Goal: Information Seeking & Learning: Learn about a topic

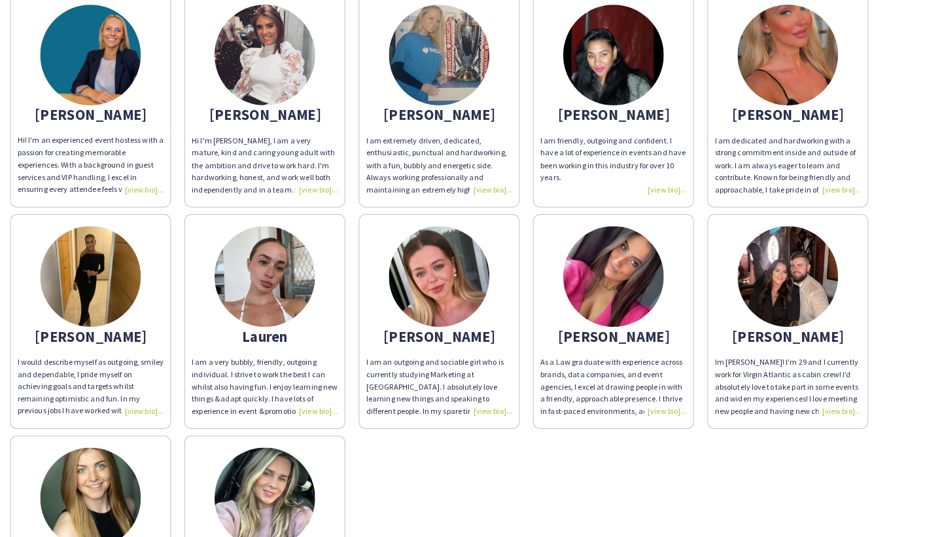
scroll to position [67, 0]
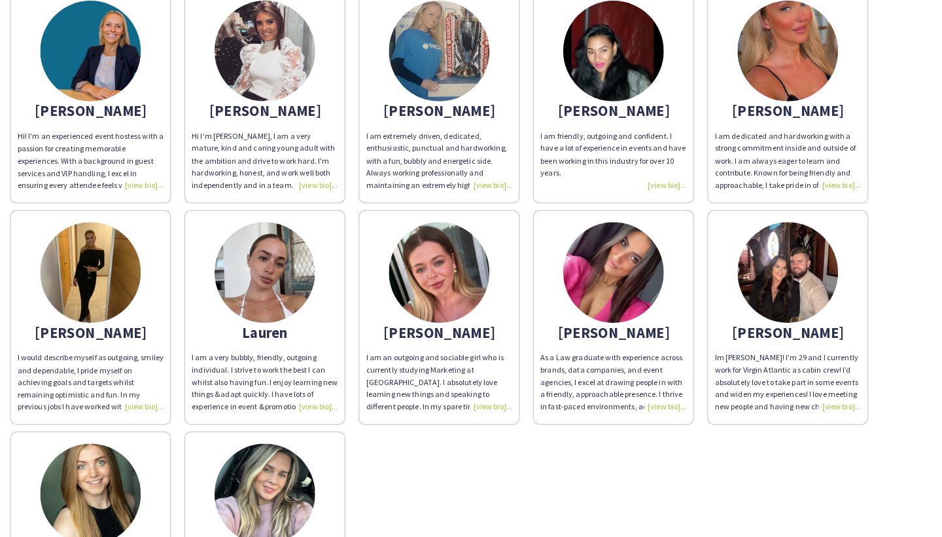
click at [586, 243] on img at bounding box center [599, 266] width 98 height 98
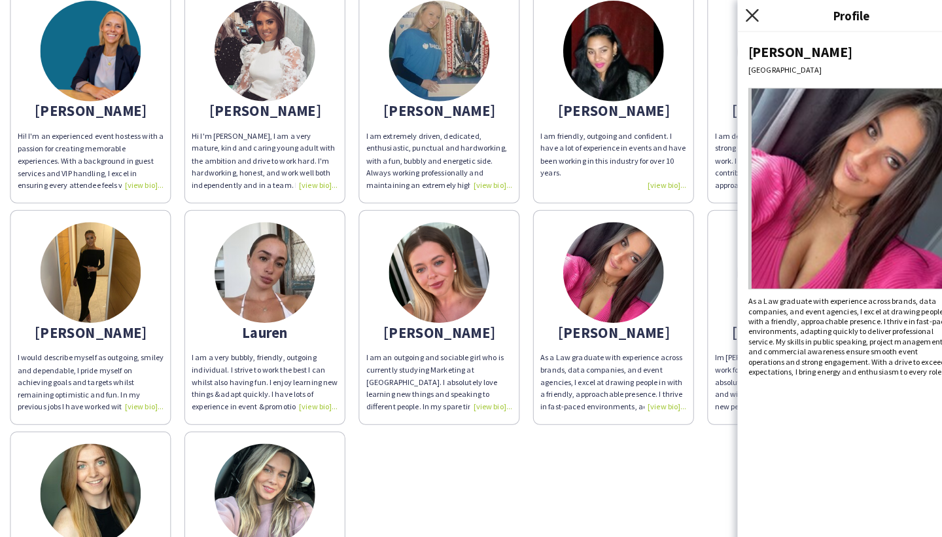
click at [737, 14] on icon "Close pop-in" at bounding box center [734, 15] width 12 height 12
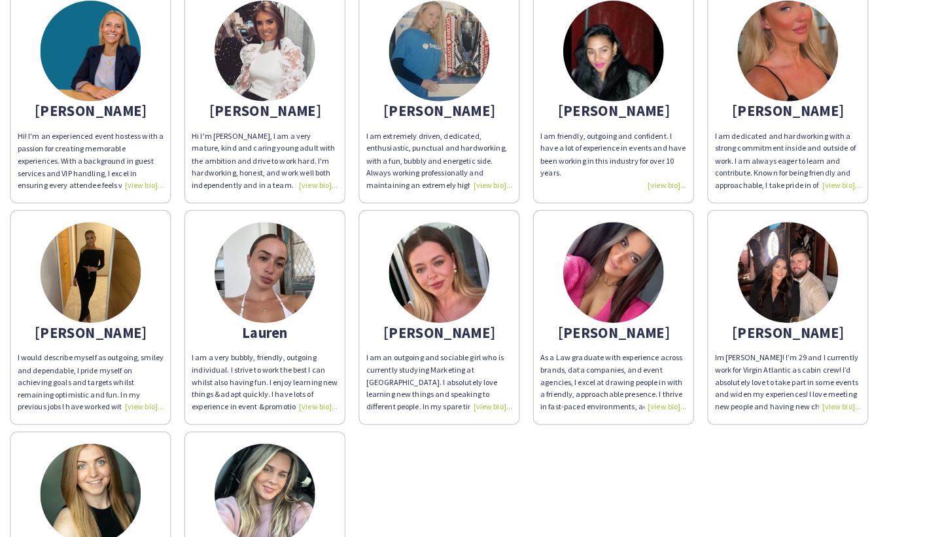
click at [752, 37] on img at bounding box center [769, 50] width 98 height 98
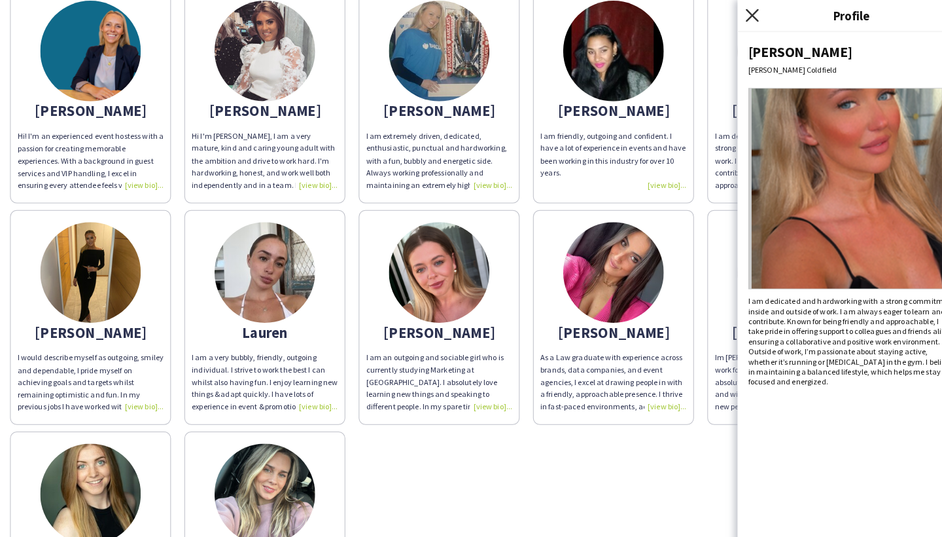
click at [735, 9] on icon "Close pop-in" at bounding box center [734, 15] width 12 height 12
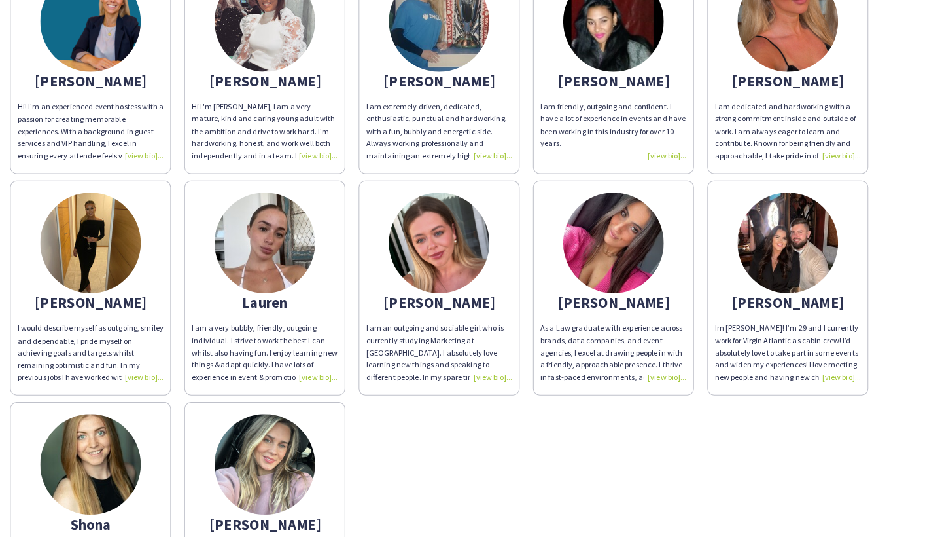
scroll to position [90, 0]
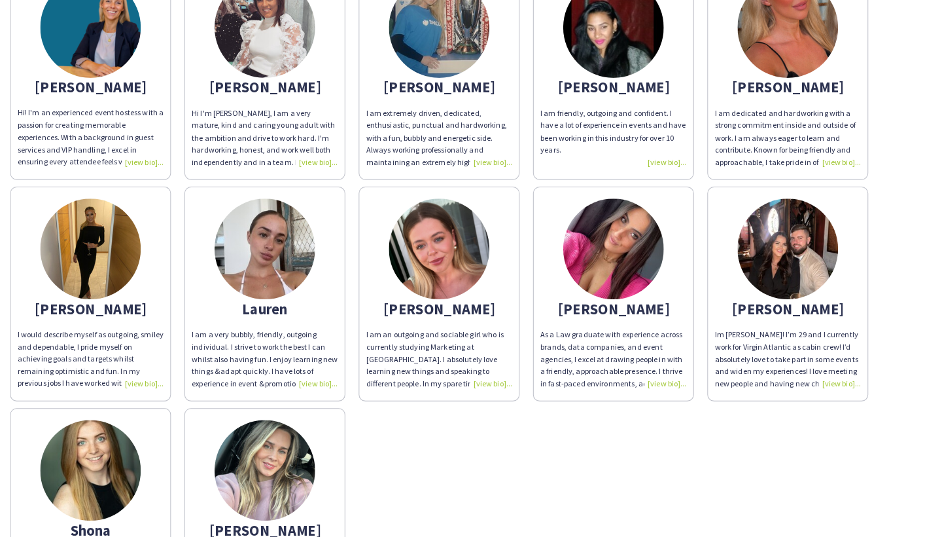
click at [82, 226] on img at bounding box center [88, 243] width 98 height 98
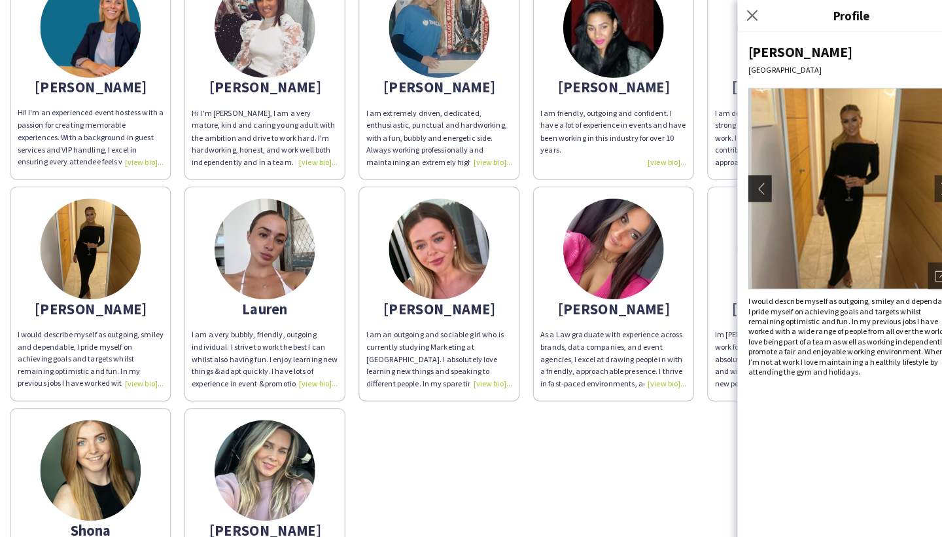
click at [743, 189] on app-icon "chevron-left" at bounding box center [740, 184] width 18 height 12
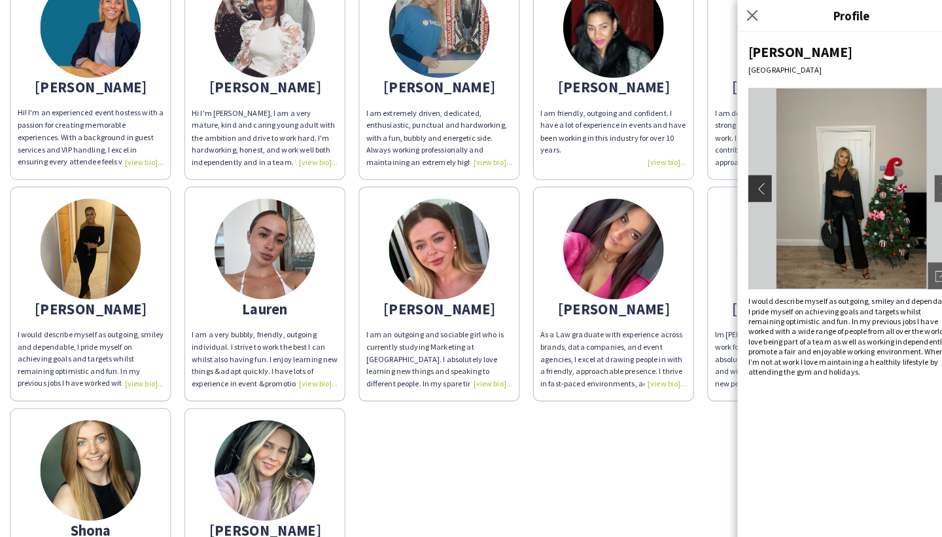
click at [735, 186] on app-icon "chevron-left" at bounding box center [740, 184] width 18 height 12
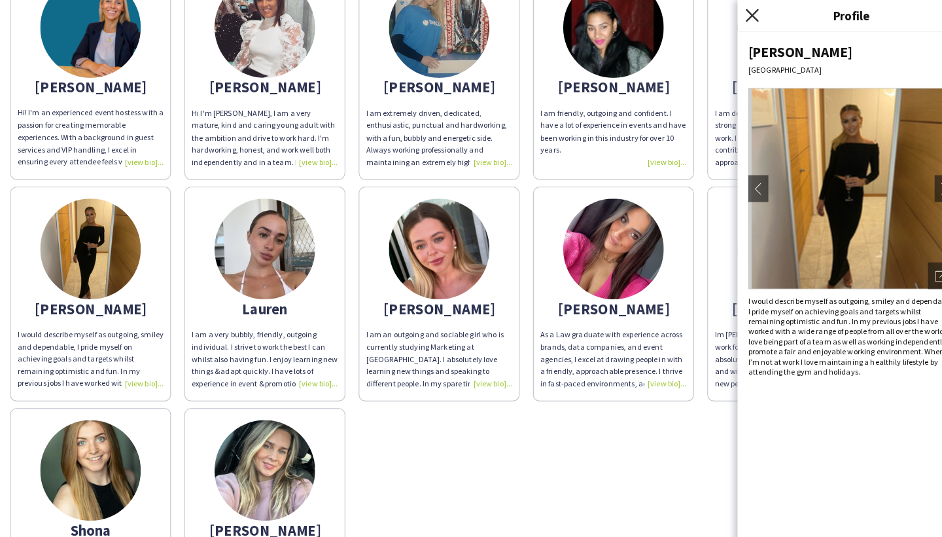
click at [735, 12] on icon "Close pop-in" at bounding box center [734, 15] width 12 height 12
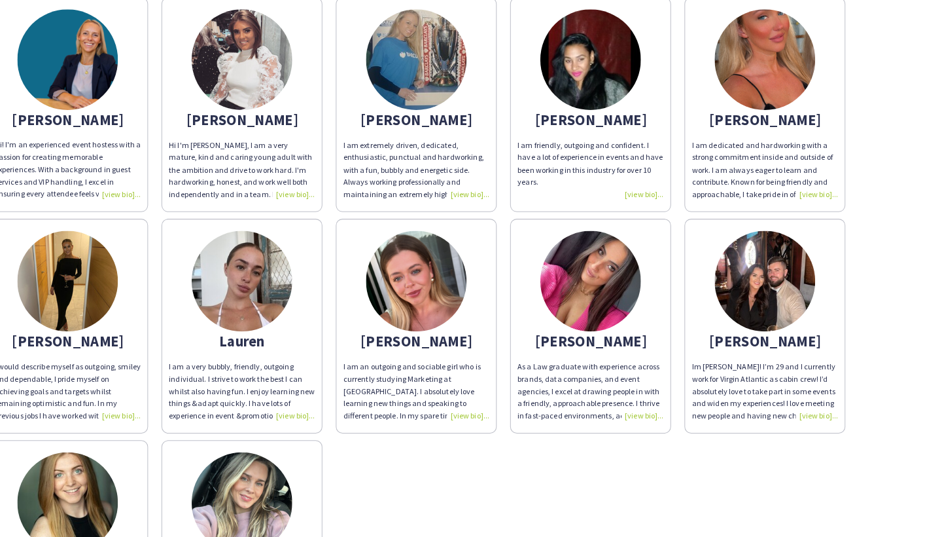
scroll to position [59, 0]
click at [577, 260] on img at bounding box center [599, 273] width 98 height 98
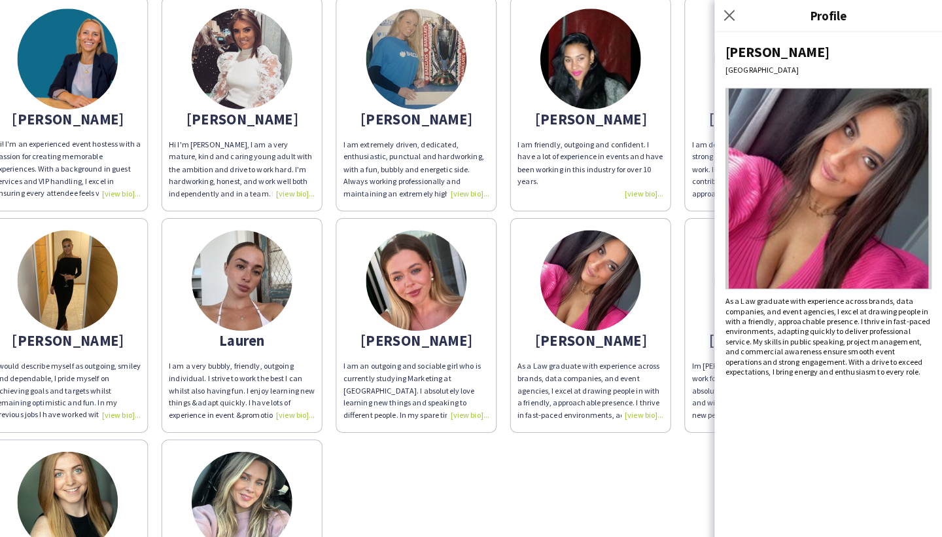
click at [94, 256] on img at bounding box center [88, 273] width 98 height 98
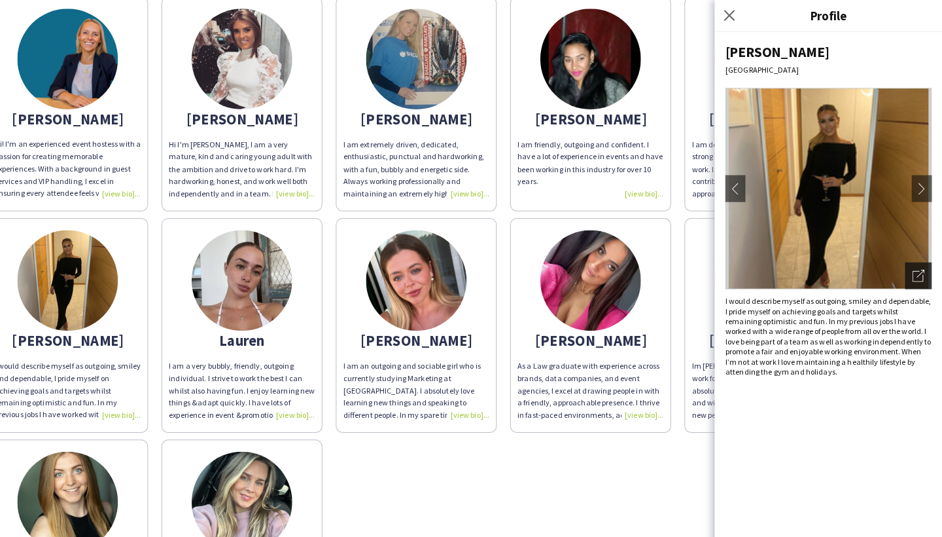
click at [913, 264] on icon "Open photos pop-in" at bounding box center [919, 269] width 12 height 12
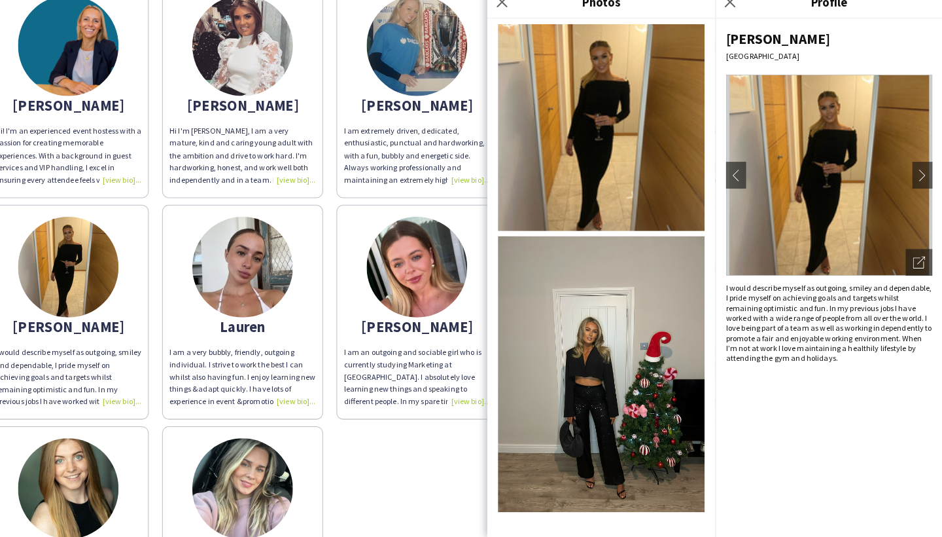
scroll to position [0, 0]
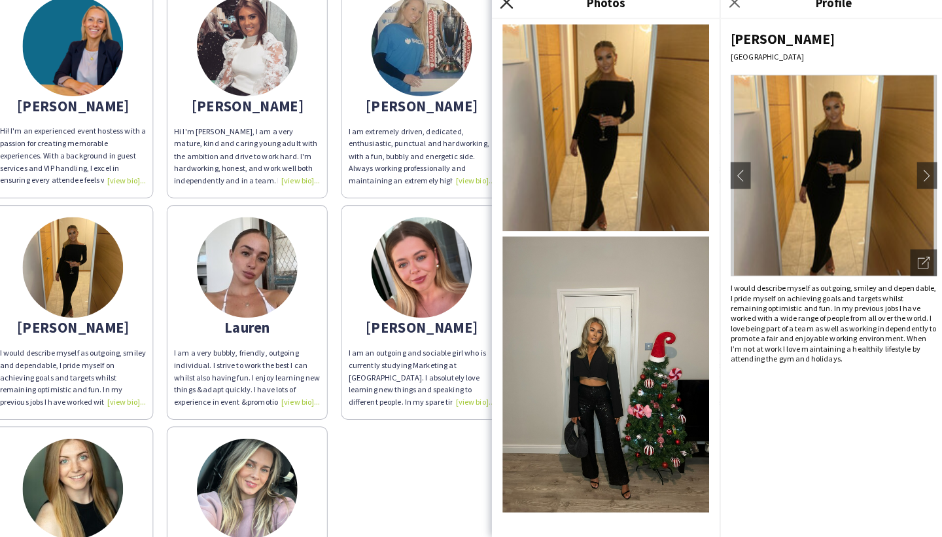
click at [505, 9] on icon at bounding box center [511, 15] width 12 height 12
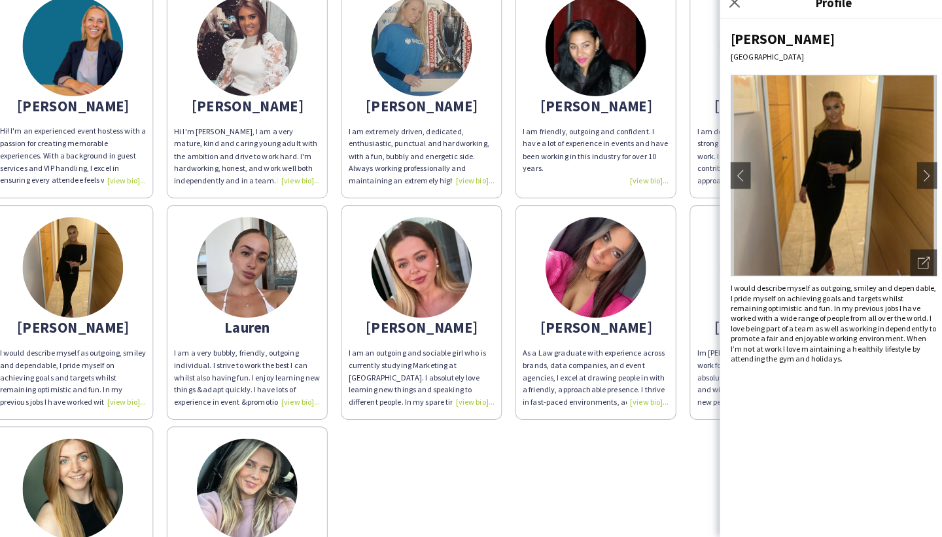
click at [729, 4] on div "Close pop-in" at bounding box center [736, 15] width 33 height 30
click at [728, 9] on icon "Close pop-in" at bounding box center [734, 15] width 12 height 12
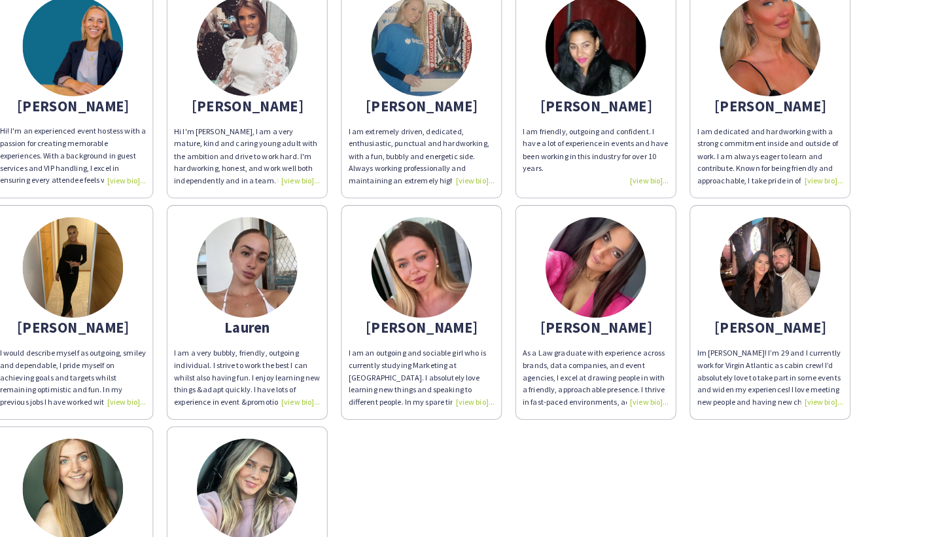
scroll to position [10, 0]
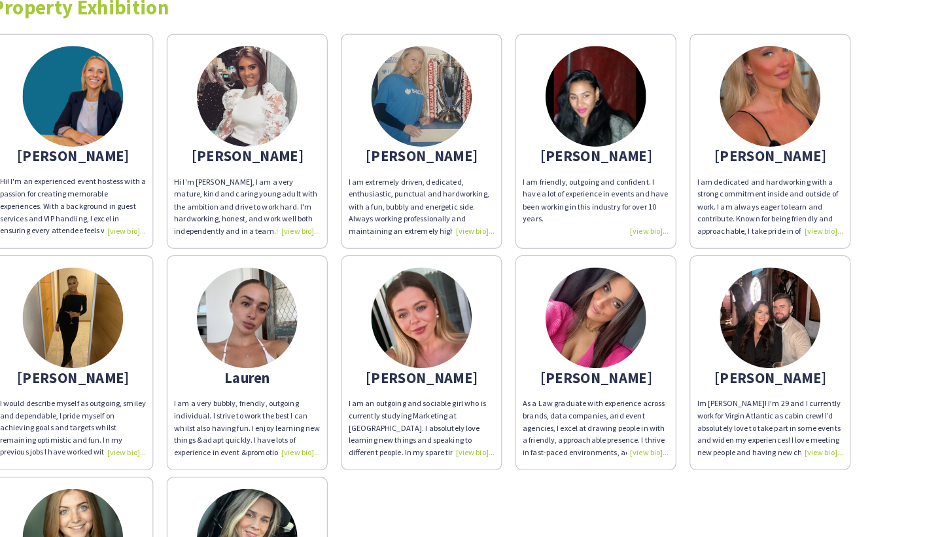
click at [748, 94] on img at bounding box center [769, 107] width 98 height 98
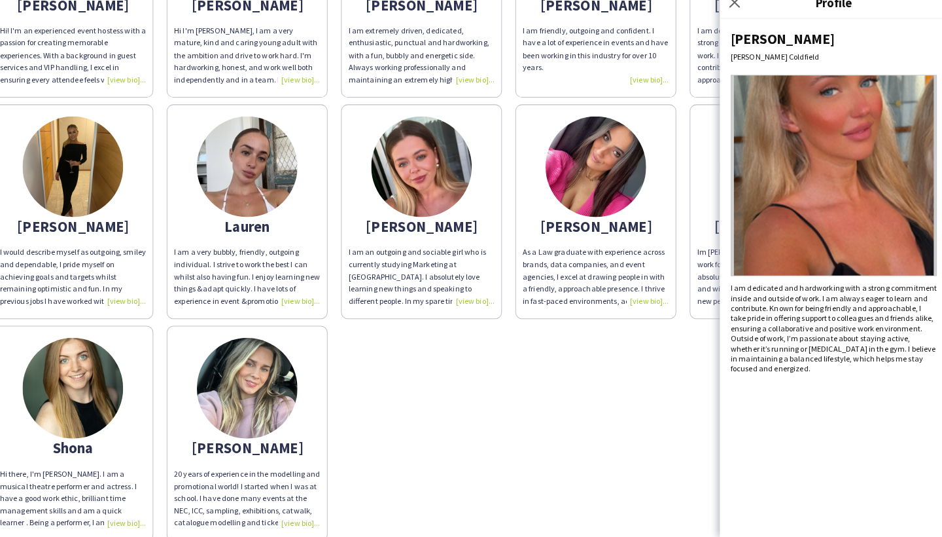
scroll to position [156, 0]
click at [238, 363] on img at bounding box center [258, 392] width 98 height 98
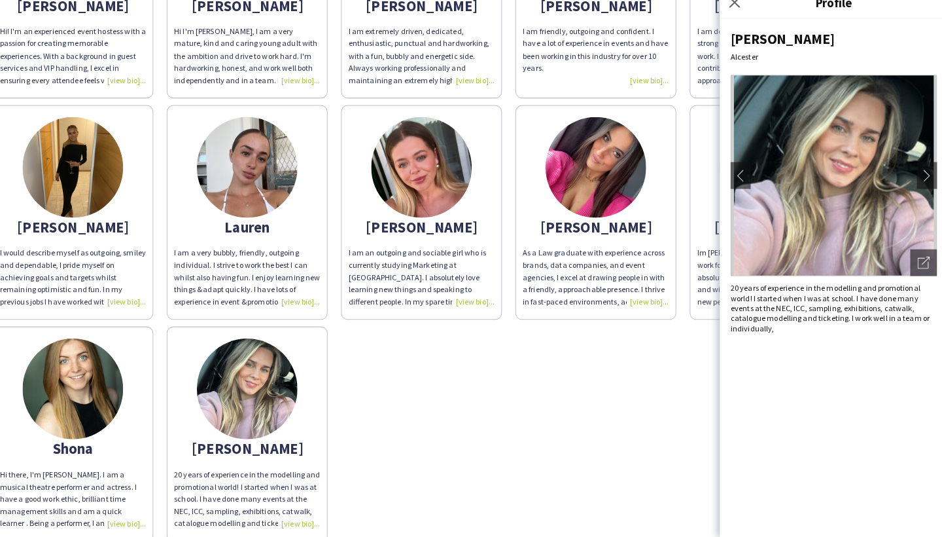
click at [239, 145] on img at bounding box center [258, 176] width 98 height 98
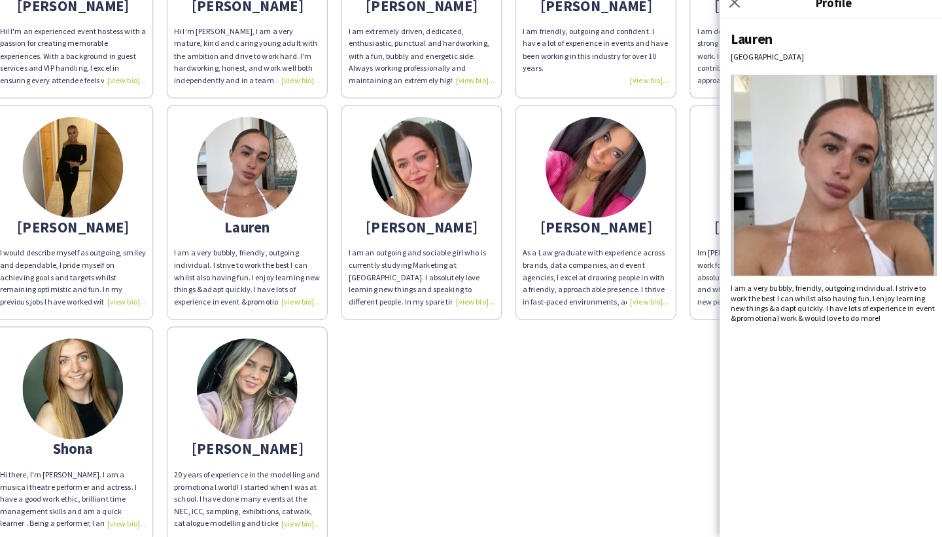
click at [264, 369] on img at bounding box center [258, 392] width 98 height 98
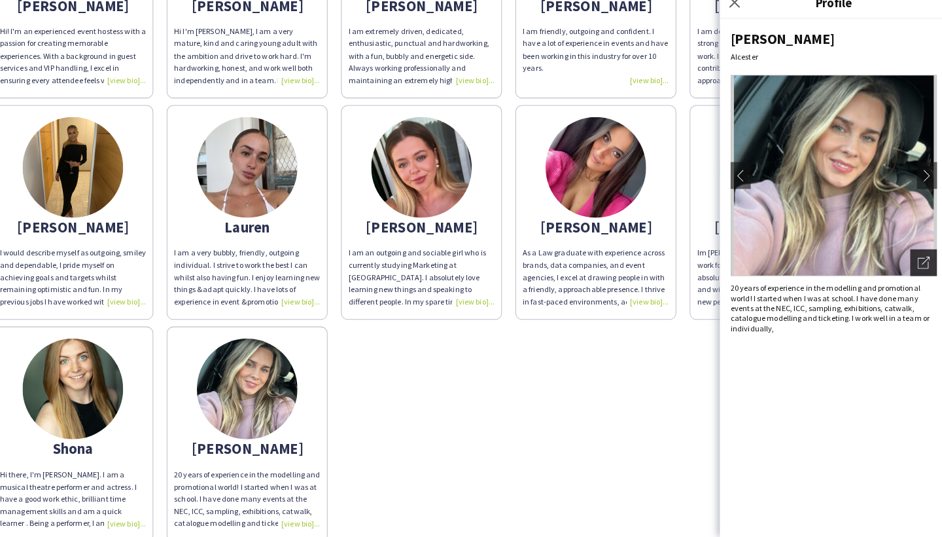
click at [913, 263] on icon "Open photos pop-in" at bounding box center [919, 269] width 12 height 12
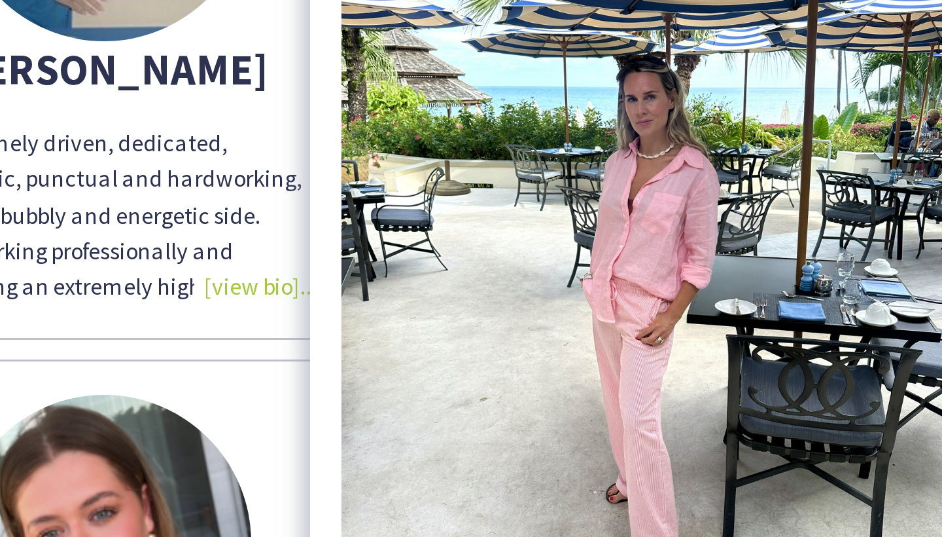
scroll to position [411, 0]
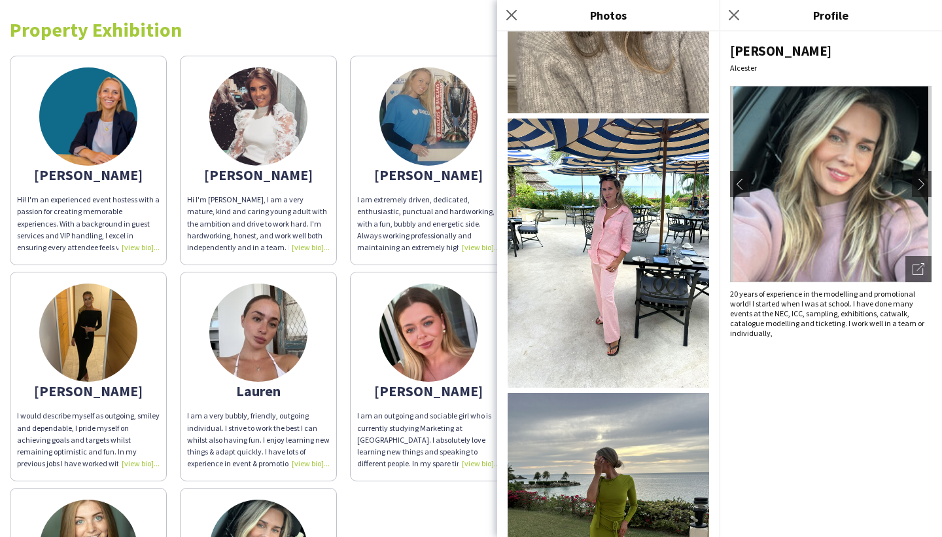
click at [743, 18] on div "Close pop-in" at bounding box center [736, 15] width 33 height 30
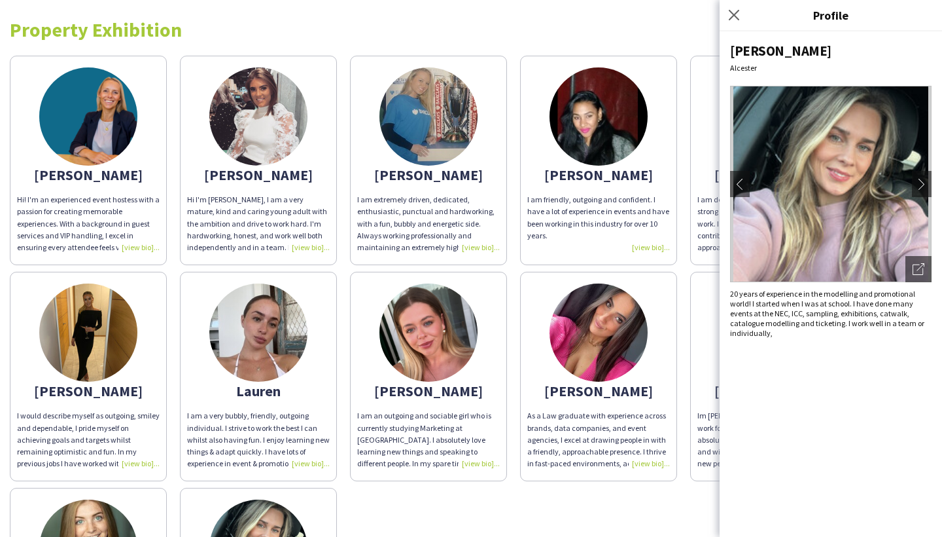
click at [424, 120] on img at bounding box center [429, 116] width 98 height 98
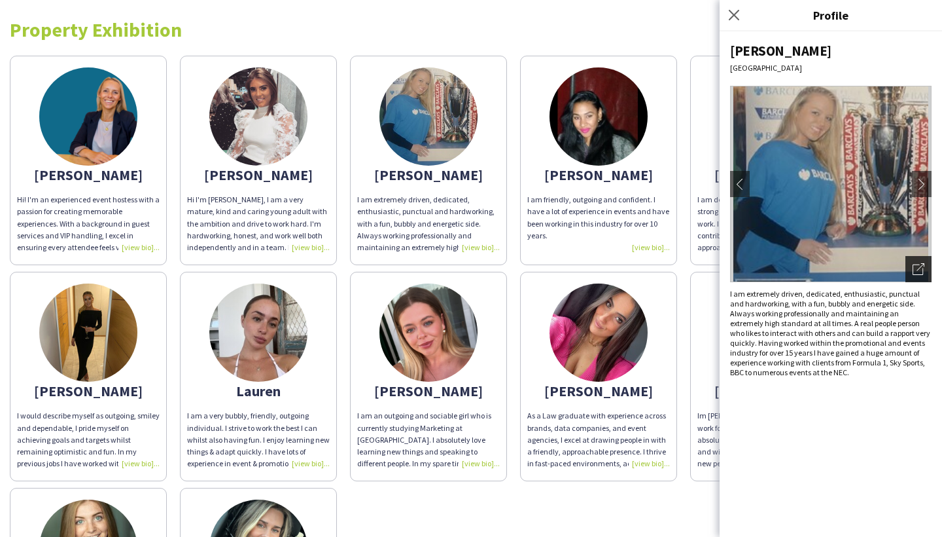
click at [922, 259] on div "Open photos pop-in" at bounding box center [919, 269] width 26 height 26
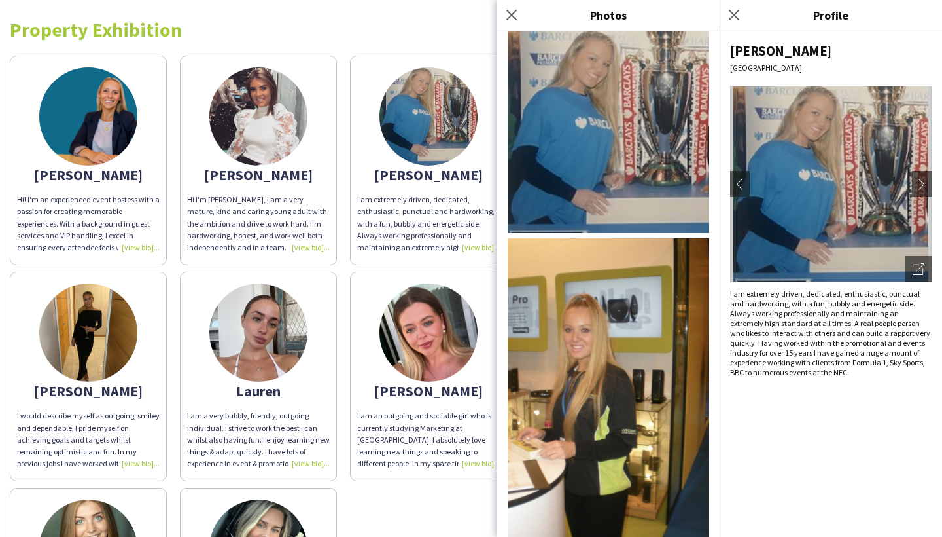
scroll to position [5, 0]
click at [734, 20] on icon "Close pop-in" at bounding box center [734, 15] width 12 height 12
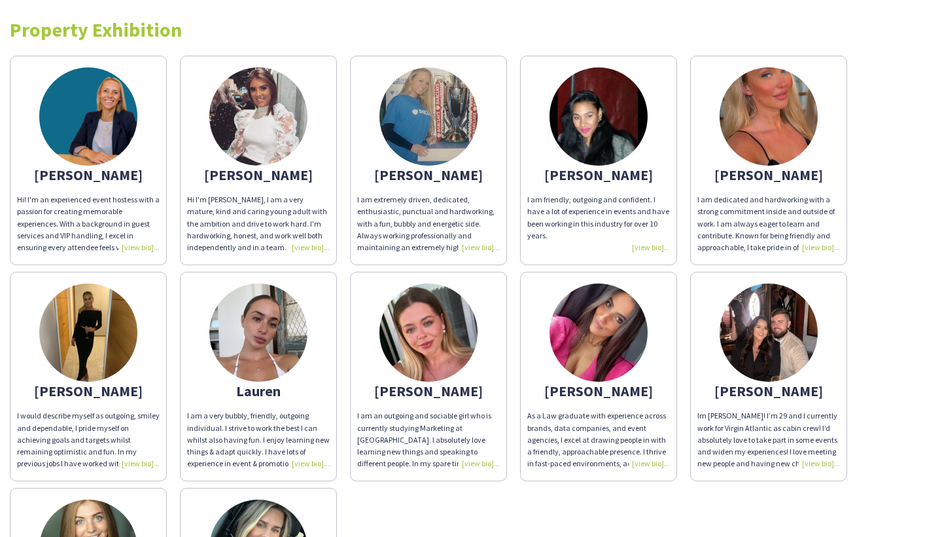
click at [249, 114] on img at bounding box center [258, 116] width 98 height 98
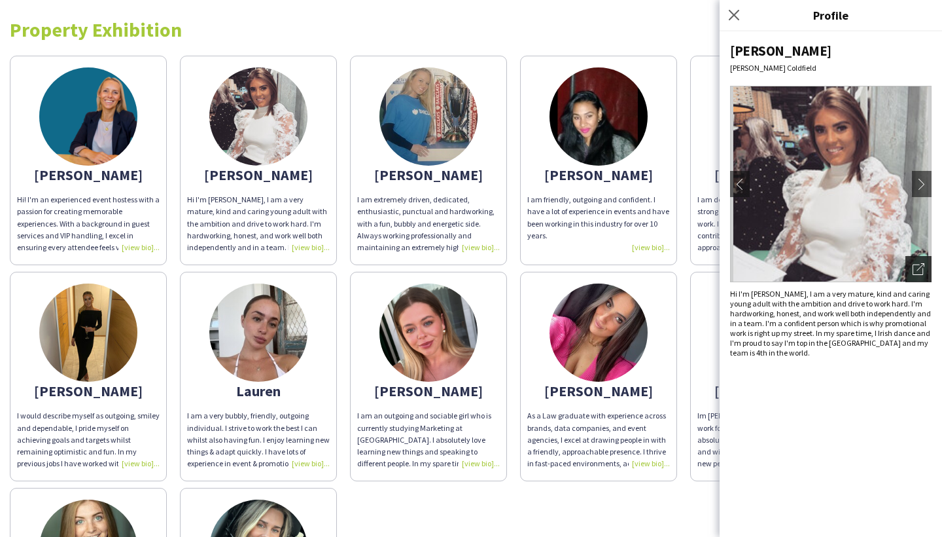
click at [928, 269] on div "Open photos pop-in" at bounding box center [919, 269] width 26 height 26
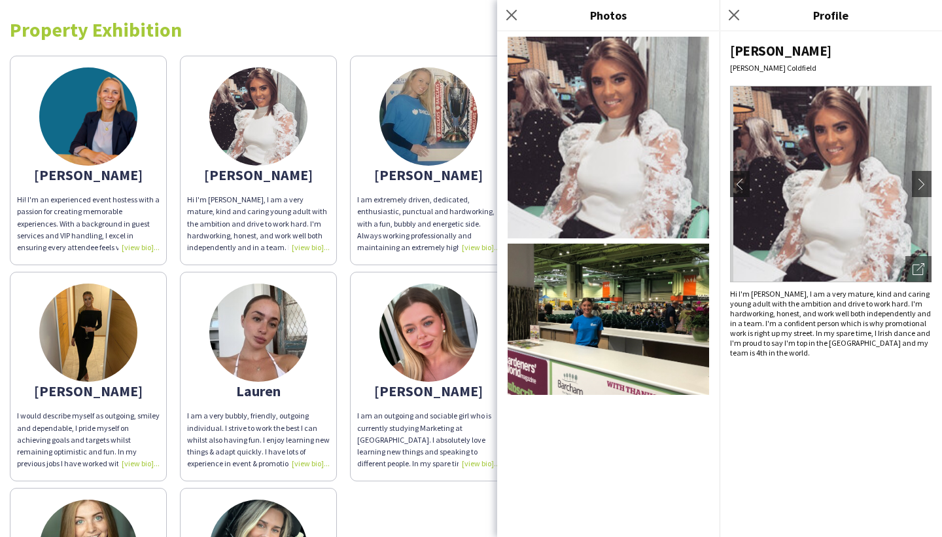
scroll to position [0, 0]
click at [743, 18] on div "Close pop-in" at bounding box center [736, 15] width 33 height 30
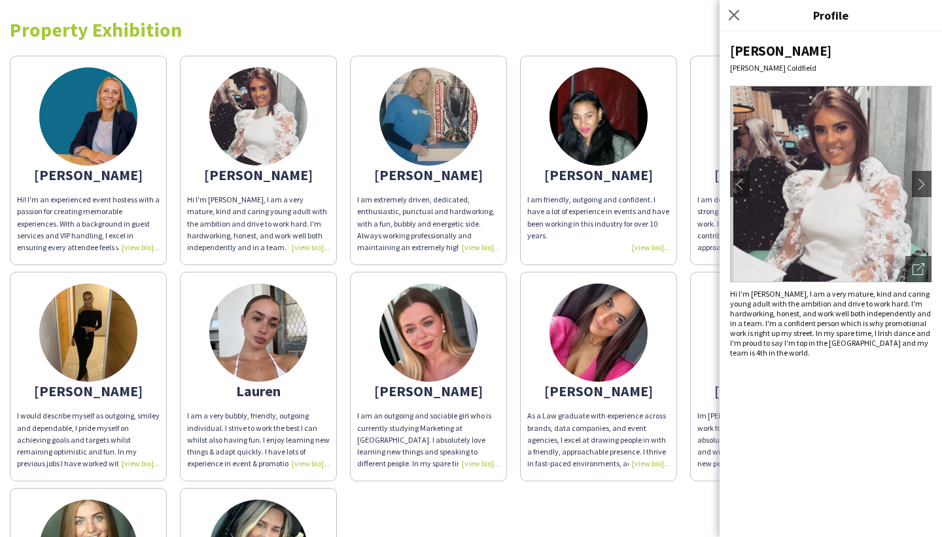
click at [88, 94] on img at bounding box center [88, 116] width 98 height 98
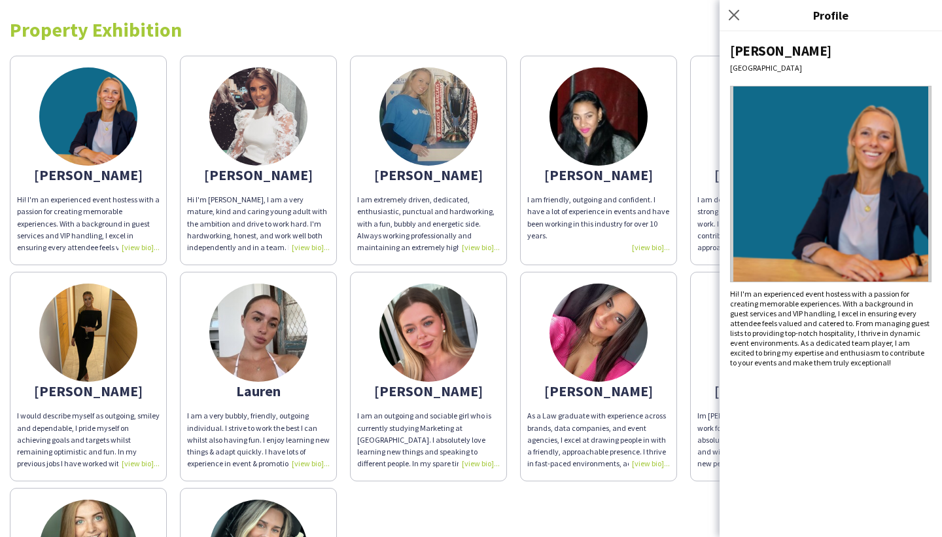
click at [419, 338] on img at bounding box center [429, 332] width 98 height 98
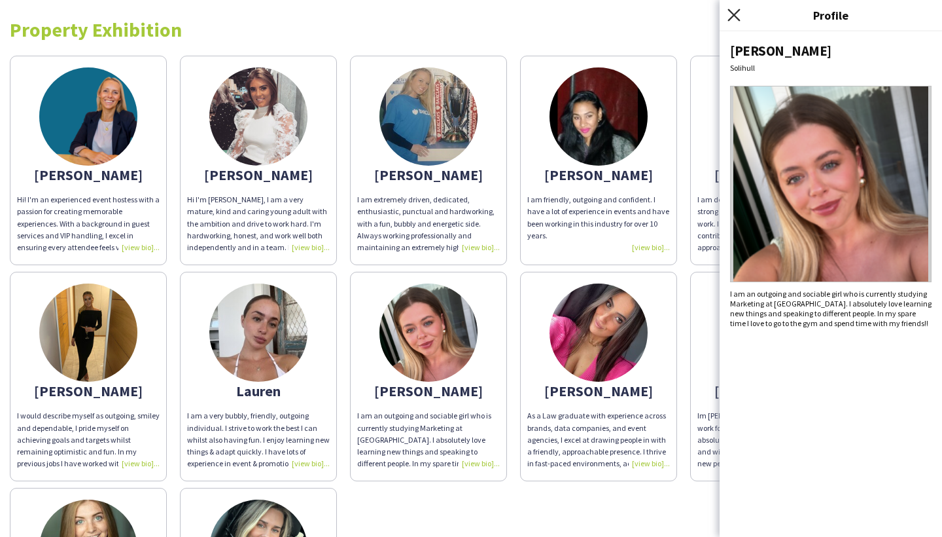
click at [737, 12] on icon at bounding box center [734, 15] width 12 height 12
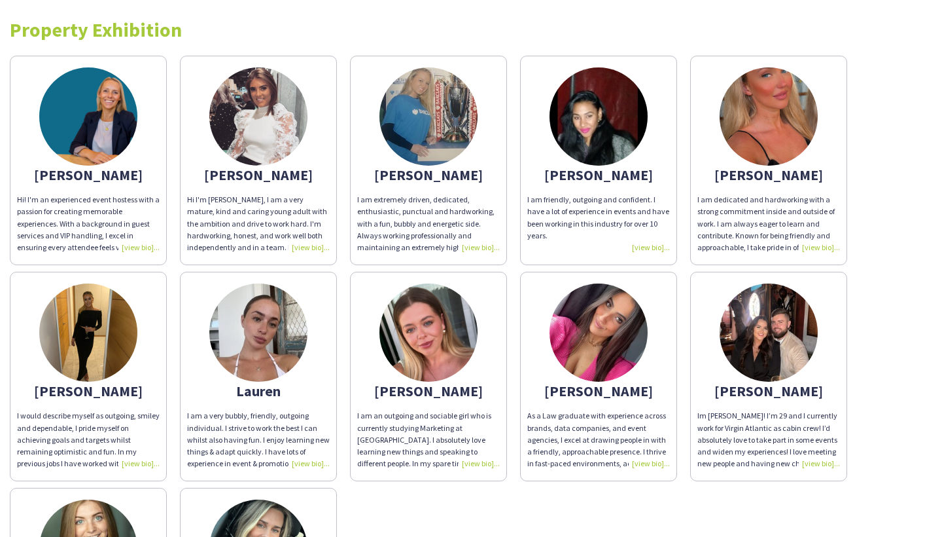
click at [766, 344] on img at bounding box center [769, 332] width 98 height 98
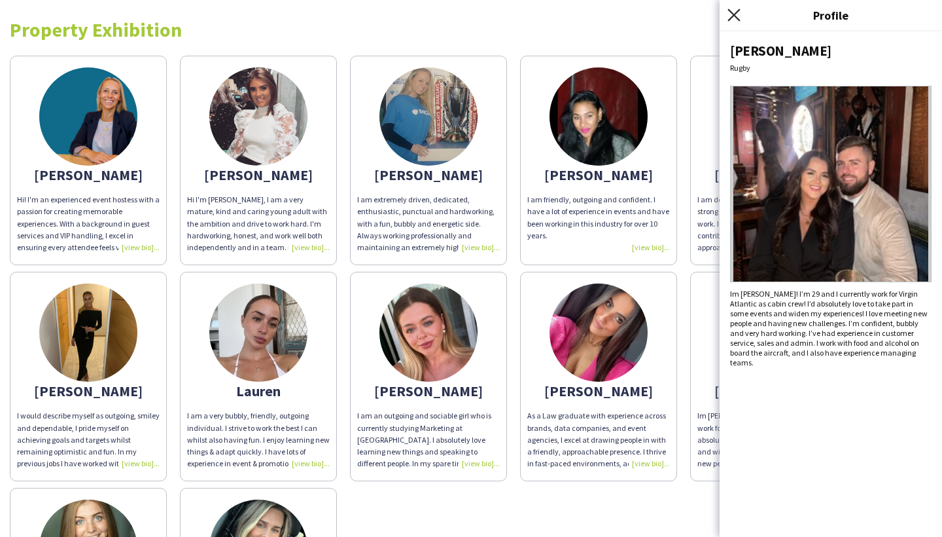
click at [735, 12] on icon "Close pop-in" at bounding box center [734, 15] width 12 height 12
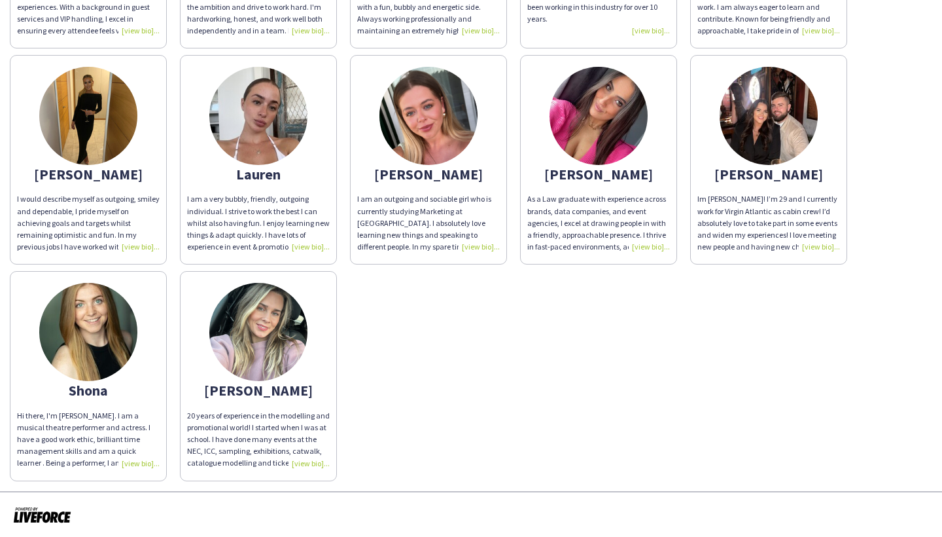
scroll to position [211, 0]
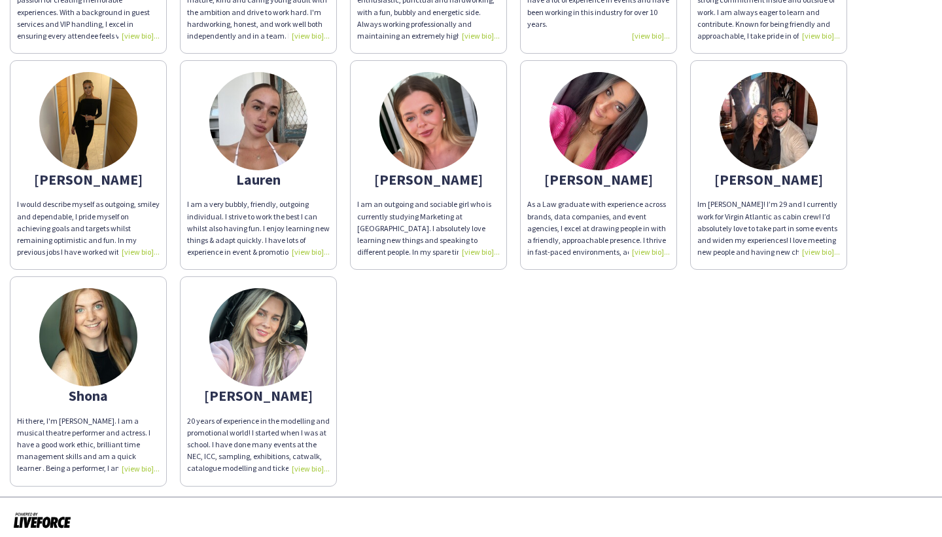
click at [111, 327] on img at bounding box center [88, 337] width 98 height 98
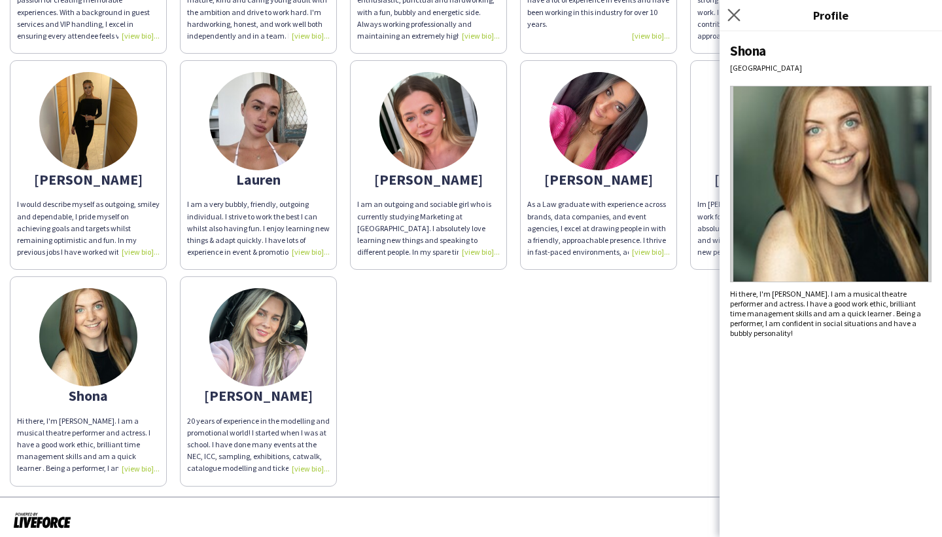
click at [741, 14] on app-icon "Close pop-in" at bounding box center [734, 15] width 19 height 19
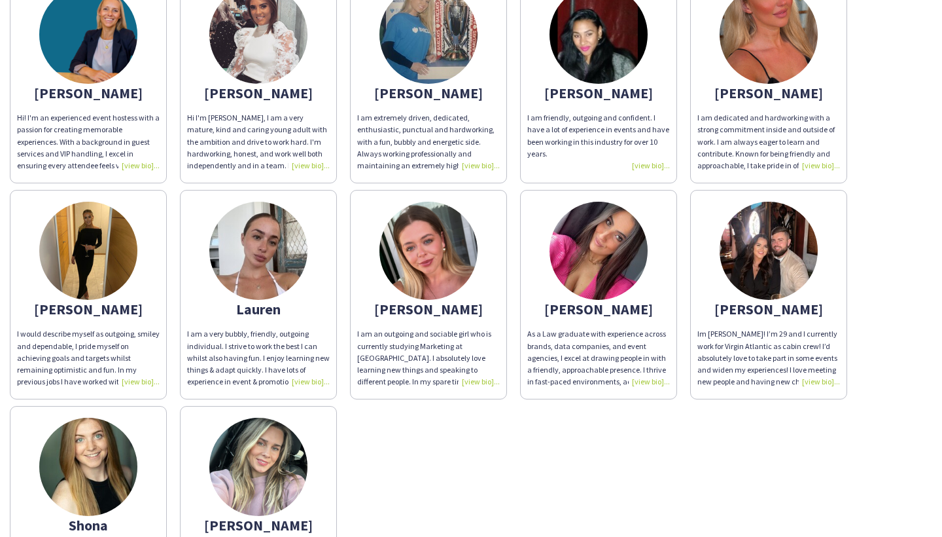
scroll to position [56, 0]
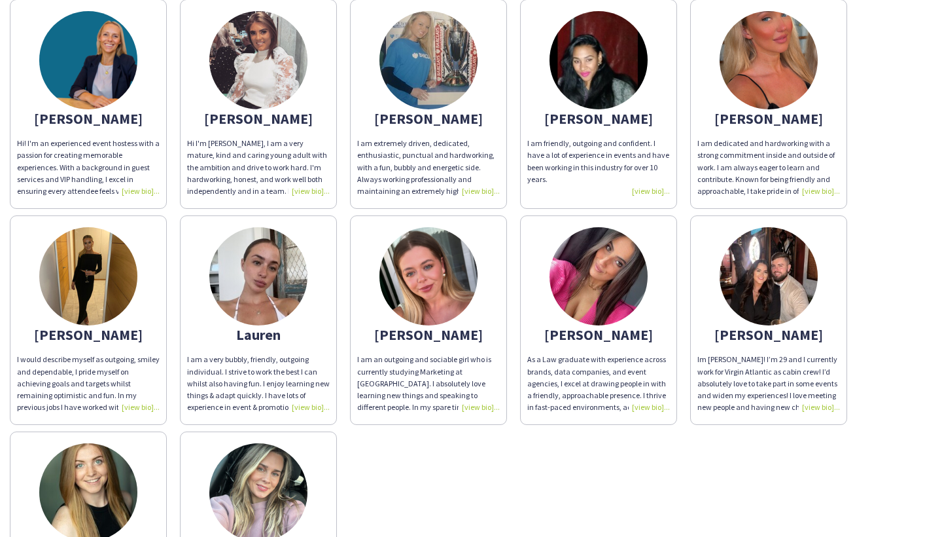
click at [612, 75] on img at bounding box center [599, 60] width 98 height 98
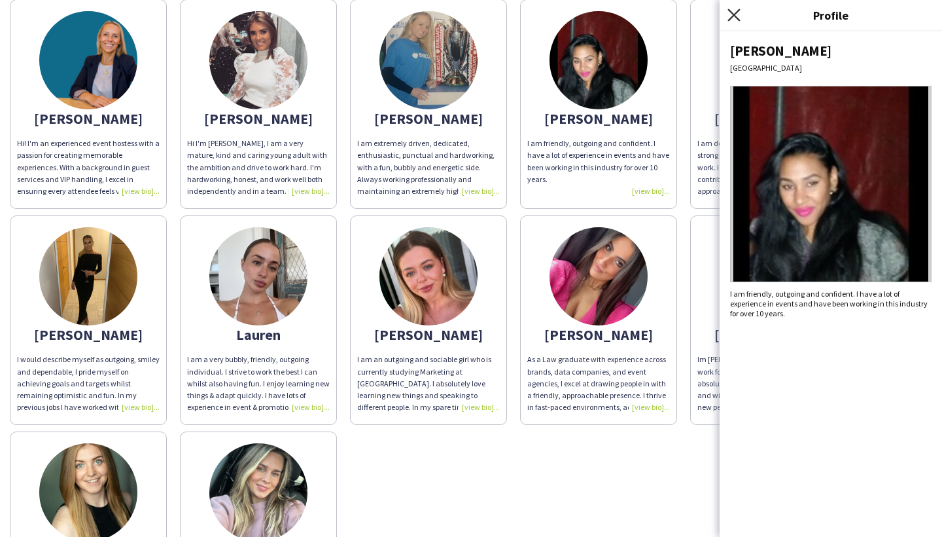
click at [731, 14] on icon "Close pop-in" at bounding box center [734, 15] width 12 height 12
